Goal: Check status: Check status

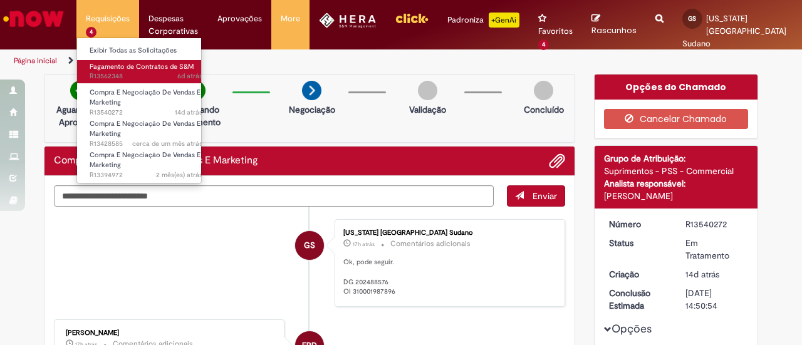
click at [120, 72] on span "6d atrás 6 dias atrás R13562348" at bounding box center [146, 76] width 113 height 10
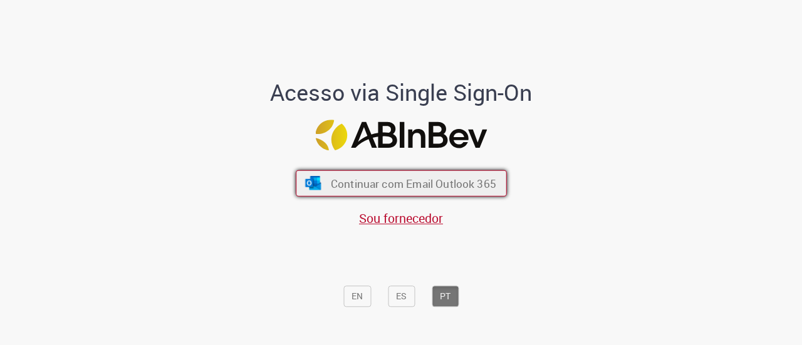
click at [346, 189] on span "Continuar com Email Outlook 365" at bounding box center [412, 183] width 165 height 14
click at [376, 180] on span "Continuar com Email Outlook 365" at bounding box center [412, 183] width 165 height 14
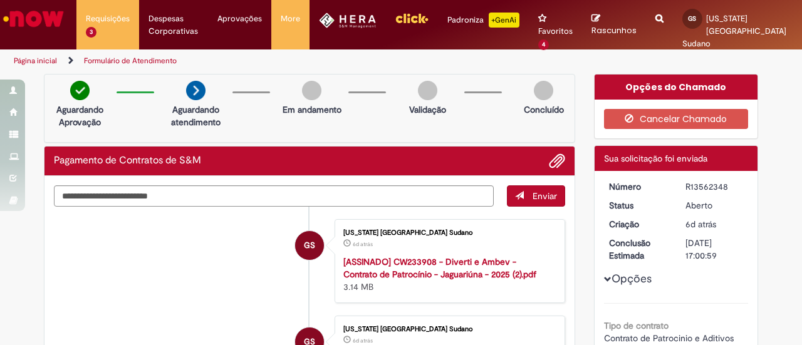
drag, startPoint x: 737, startPoint y: 187, endPoint x: 660, endPoint y: 182, distance: 76.6
click at [660, 180] on dl "Número R13562348 Status Aberto Criação 6d atrás 6 dias atrás Conclusão Estimada…" at bounding box center [677, 180] width 154 height 0
copy dl "Número R13562348"
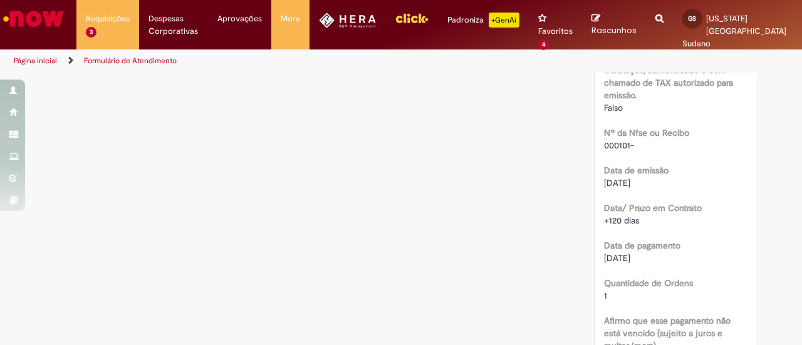
scroll to position [491, 0]
